Goal: Task Accomplishment & Management: Manage account settings

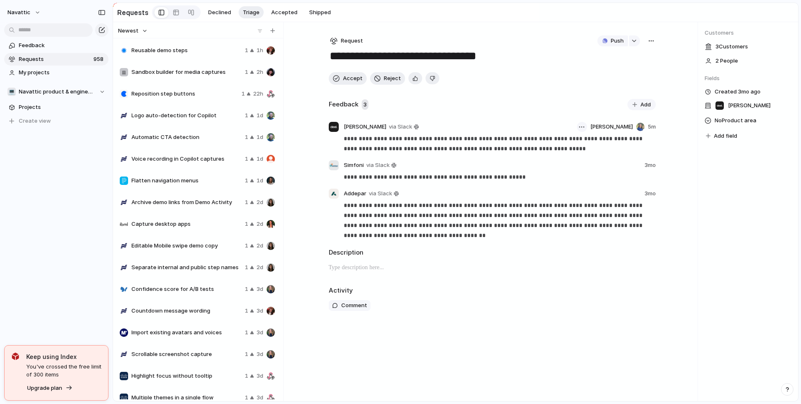
click at [587, 122] on button "button" at bounding box center [582, 127] width 10 height 10
click at [697, 152] on div "Reassign Delete" at bounding box center [400, 202] width 801 height 404
